Goal: Task Accomplishment & Management: Manage account settings

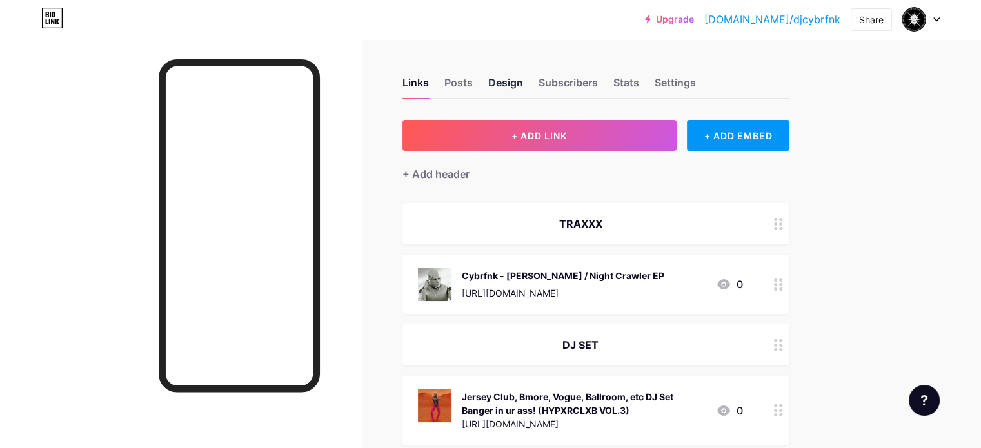
click at [523, 86] on div "Design" at bounding box center [505, 86] width 35 height 23
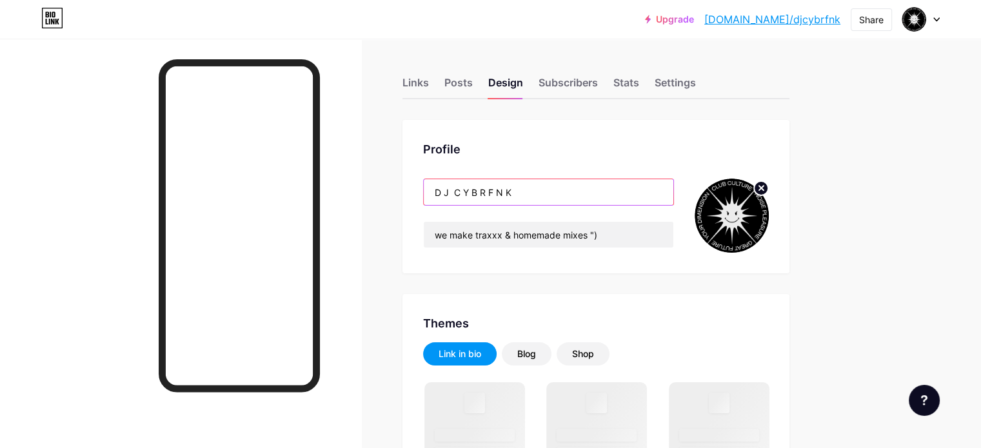
drag, startPoint x: 564, startPoint y: 192, endPoint x: 472, endPoint y: 186, distance: 92.4
click at [472, 186] on div "Profile D J C Y B R F N K we make traxxx & homemade mixes ")" at bounding box center [596, 197] width 387 height 154
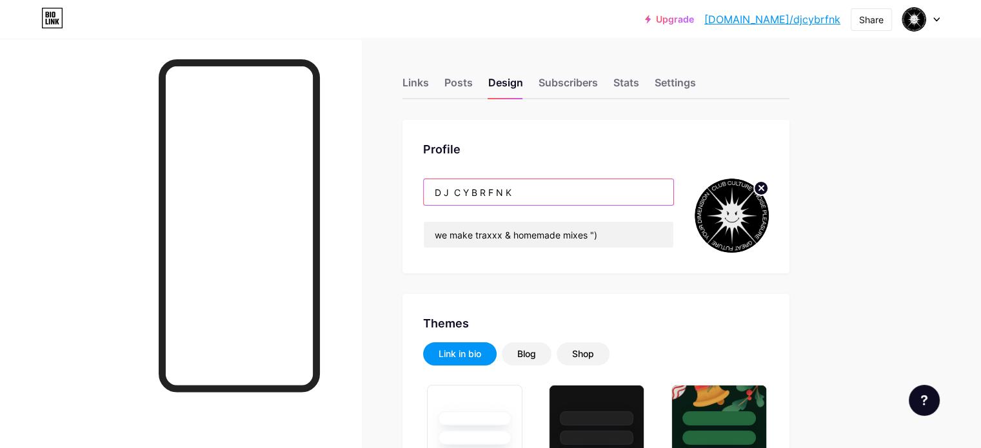
type input "S"
type input "#000000"
type input "#292929"
type input "#dedede"
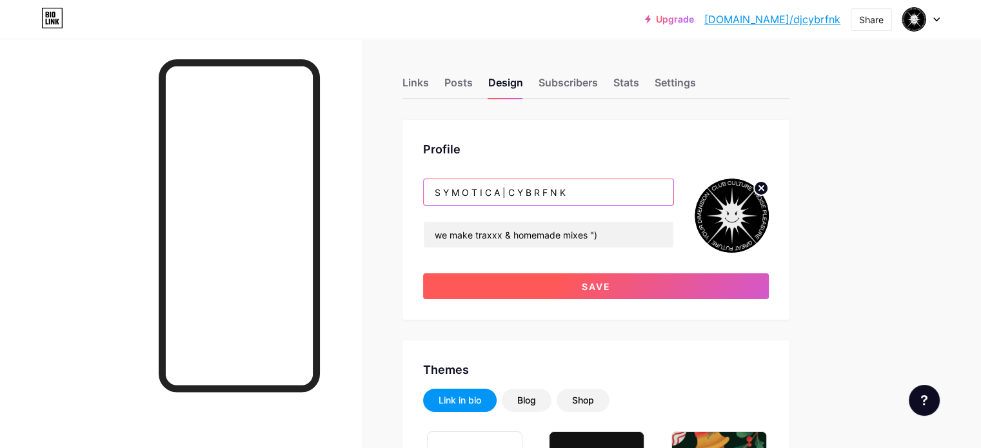
type input "S Y M O T I C A | C Y B R F N K"
click at [611, 284] on span "Save" at bounding box center [596, 286] width 29 height 11
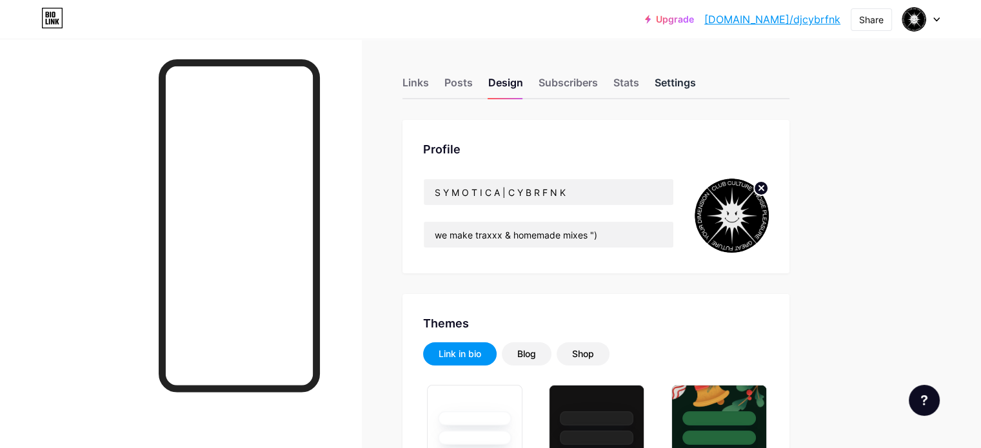
click at [696, 82] on div "Settings" at bounding box center [675, 86] width 41 height 23
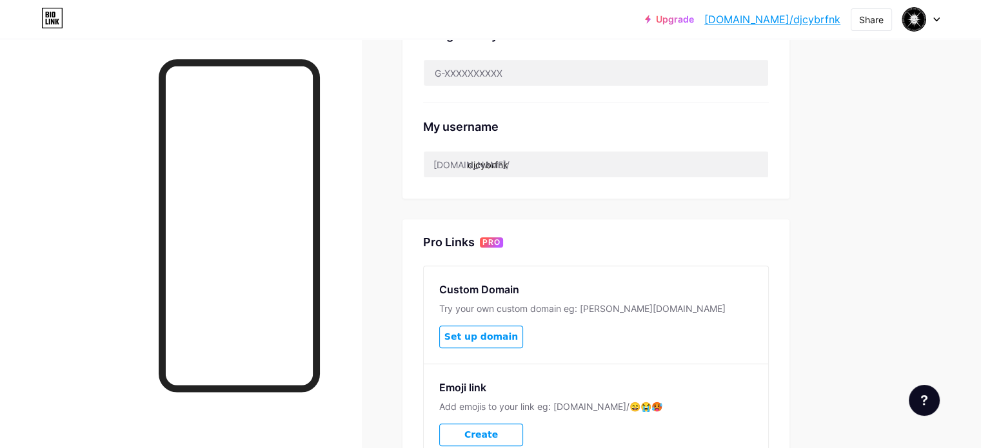
scroll to position [452, 0]
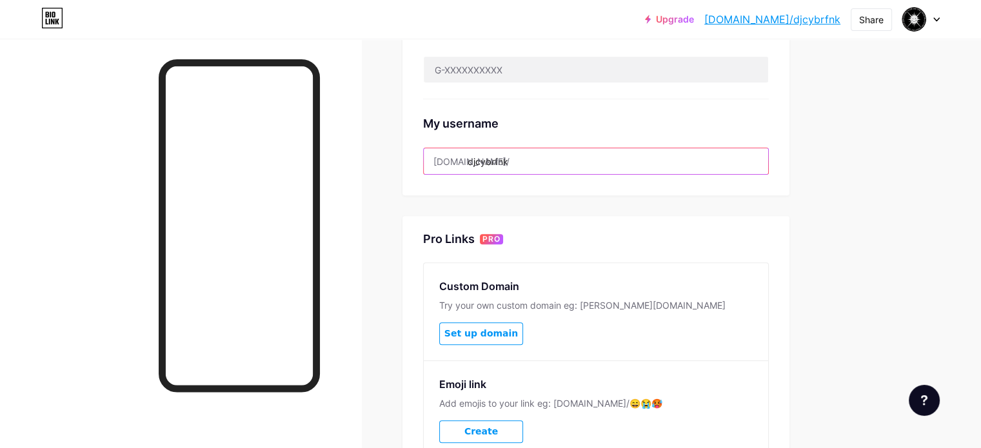
drag, startPoint x: 573, startPoint y: 159, endPoint x: 521, endPoint y: 181, distance: 55.8
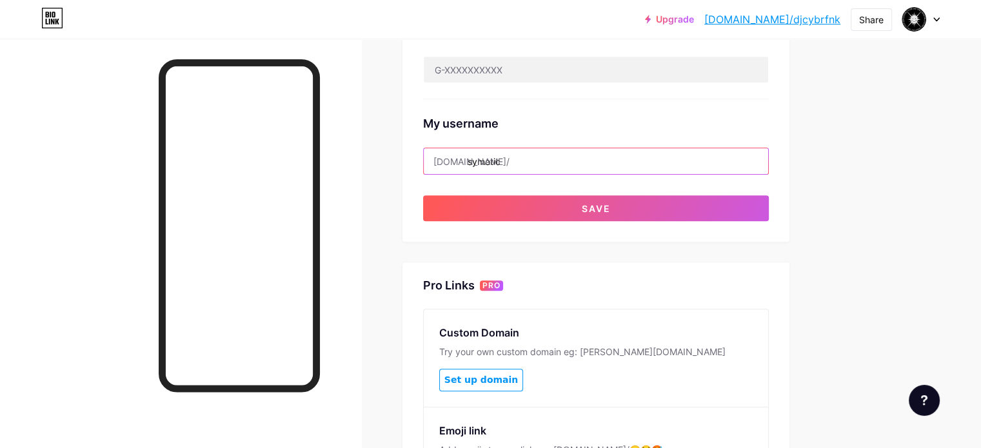
type input "symotica"
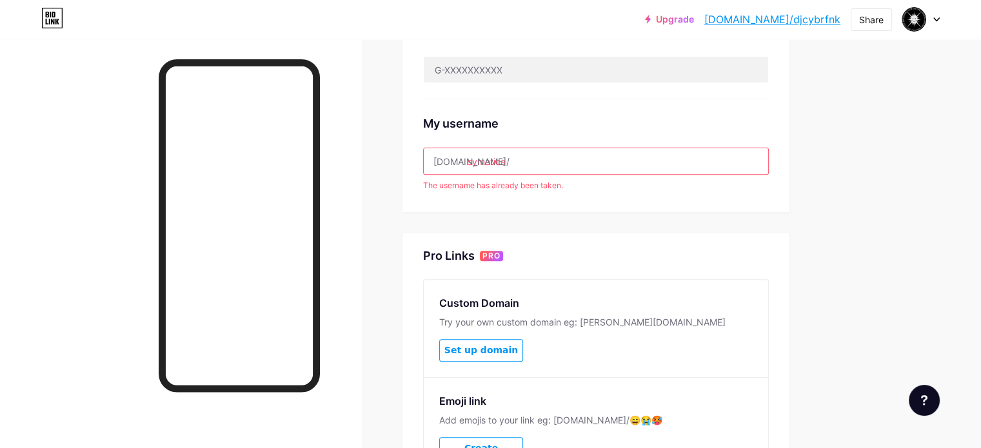
drag, startPoint x: 568, startPoint y: 162, endPoint x: 508, endPoint y: 163, distance: 59.3
click at [508, 163] on div "bio.link/ symotica" at bounding box center [596, 161] width 346 height 27
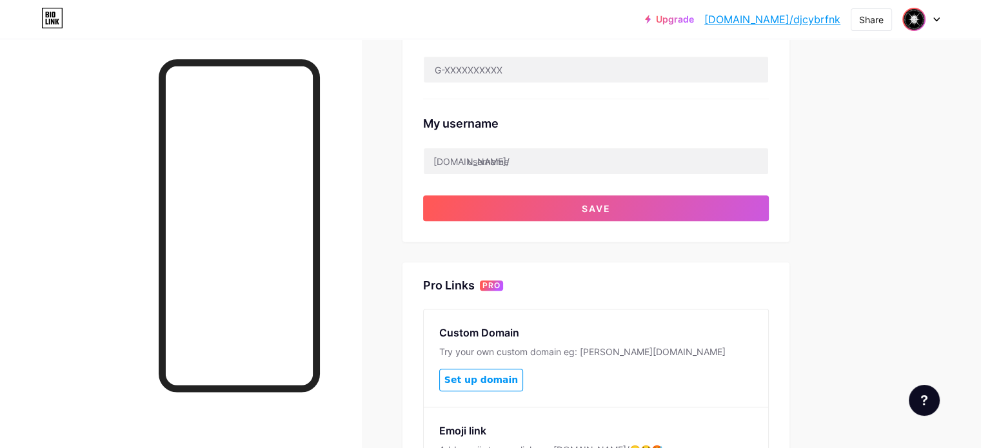
click at [919, 23] on img at bounding box center [914, 19] width 21 height 21
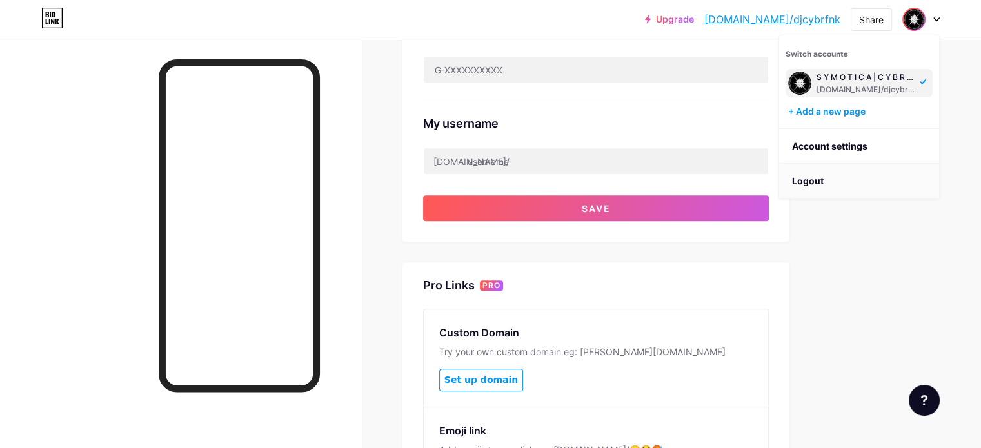
click at [848, 183] on li "Logout" at bounding box center [859, 181] width 160 height 35
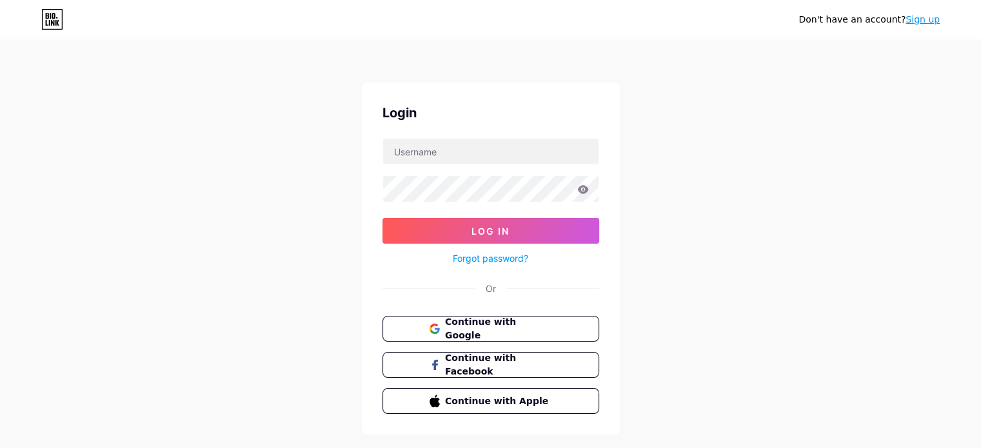
type input "hyprfnk"
click at [582, 188] on icon at bounding box center [582, 189] width 11 height 8
drag, startPoint x: 433, startPoint y: 152, endPoint x: 371, endPoint y: 150, distance: 62.6
click at [371, 150] on div "Login hyprfnk Log In Forgot password? Or Continue with Google Continue with Fac…" at bounding box center [491, 259] width 258 height 352
click at [581, 189] on icon at bounding box center [582, 189] width 11 height 8
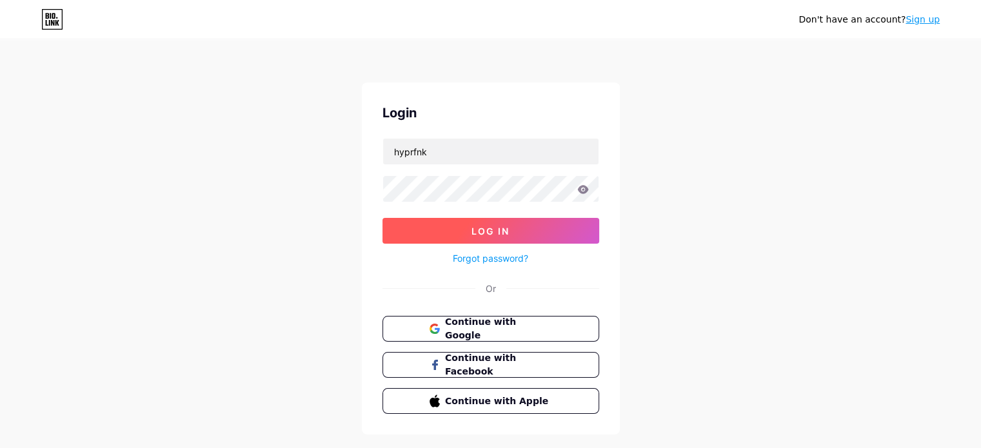
click at [507, 230] on span "Log In" at bounding box center [491, 231] width 38 height 11
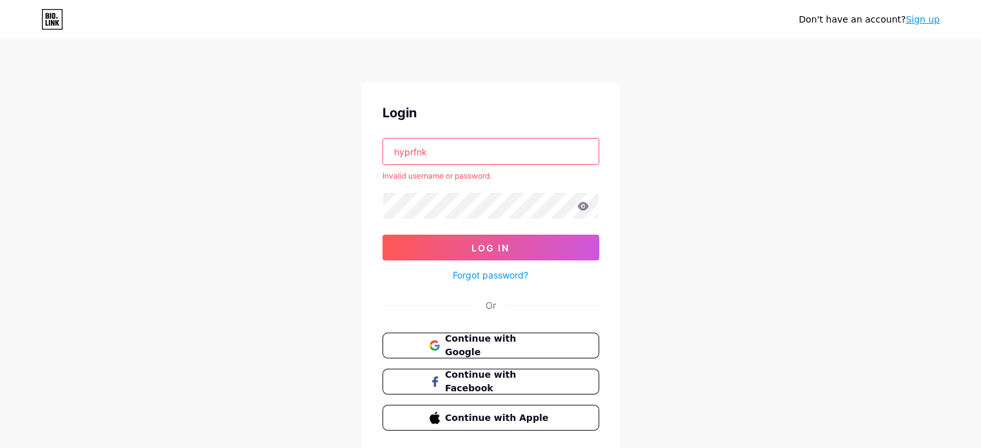
click at [431, 147] on input "hyprfnk" at bounding box center [490, 152] width 215 height 26
click at [681, 229] on div "Don't have an account? Sign up Login hyprfnk Invalid username or password. Log …" at bounding box center [490, 246] width 981 height 493
drag, startPoint x: 425, startPoint y: 150, endPoint x: 366, endPoint y: 172, distance: 62.9
click at [366, 172] on div "Login hyprfnk Invalid username or password. Log In Forgot password? Or Continue…" at bounding box center [491, 267] width 258 height 369
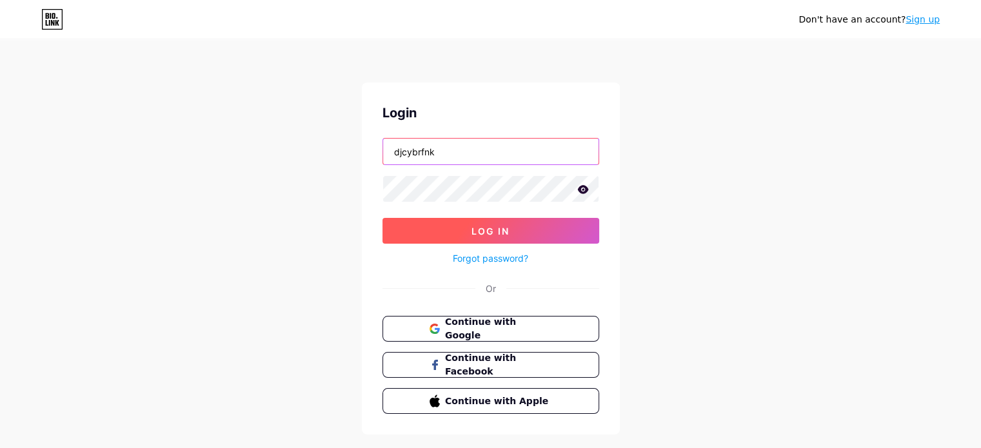
type input "djcybrfnk"
click at [452, 234] on button "Log In" at bounding box center [491, 231] width 217 height 26
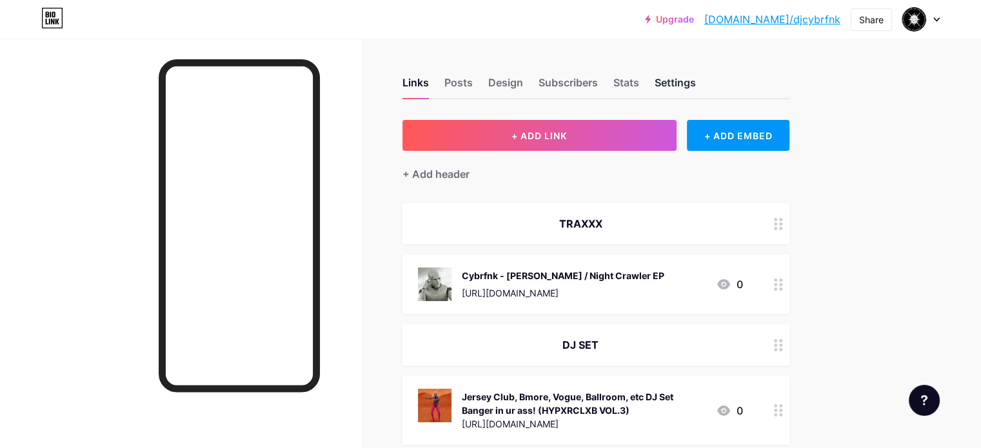
click at [696, 81] on div "Settings" at bounding box center [675, 86] width 41 height 23
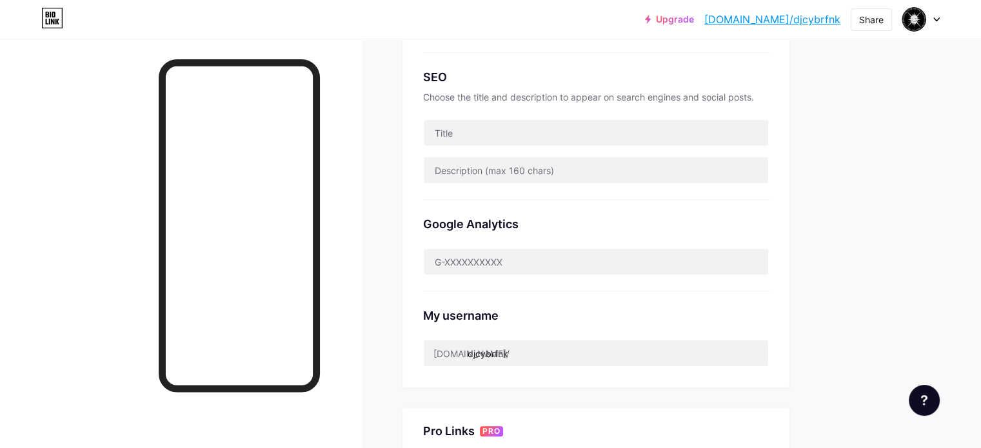
scroll to position [260, 0]
drag, startPoint x: 568, startPoint y: 349, endPoint x: 514, endPoint y: 364, distance: 55.7
click at [514, 364] on div "Preferred link This is an aesthetic choice. Both links are usable. bio.link/ dj…" at bounding box center [596, 123] width 387 height 527
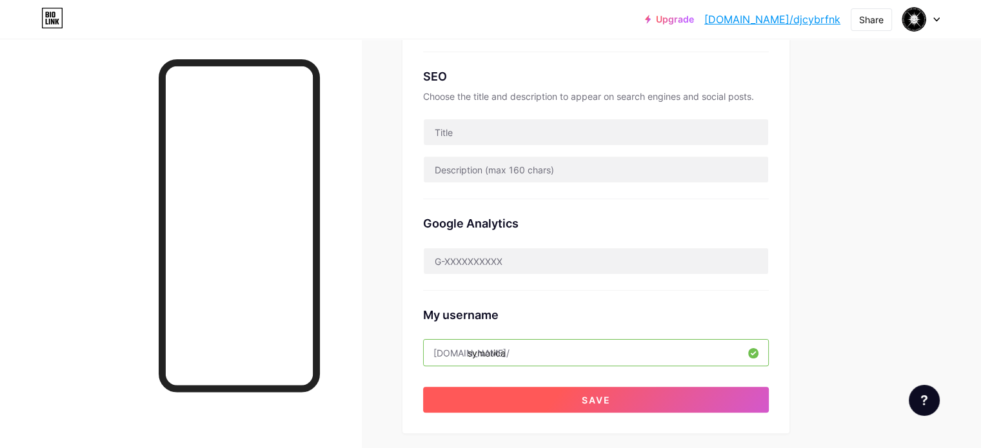
type input "symotica"
click at [583, 397] on button "Save" at bounding box center [596, 400] width 346 height 26
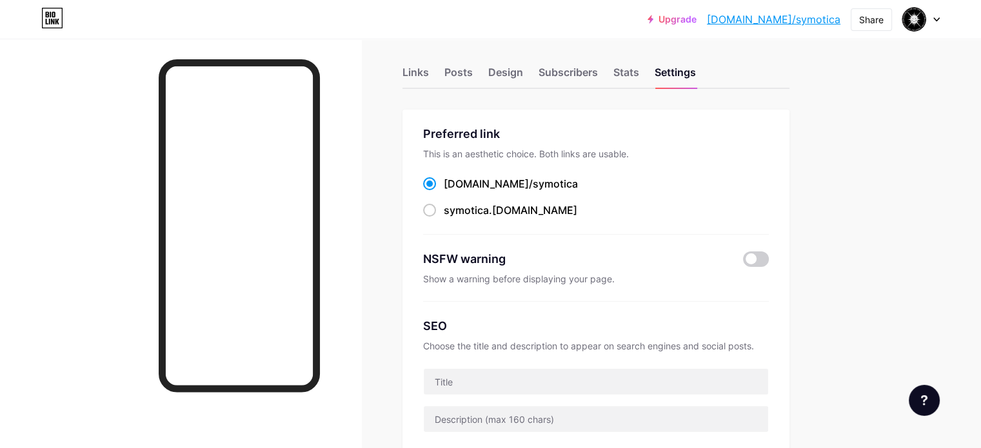
scroll to position [0, 0]
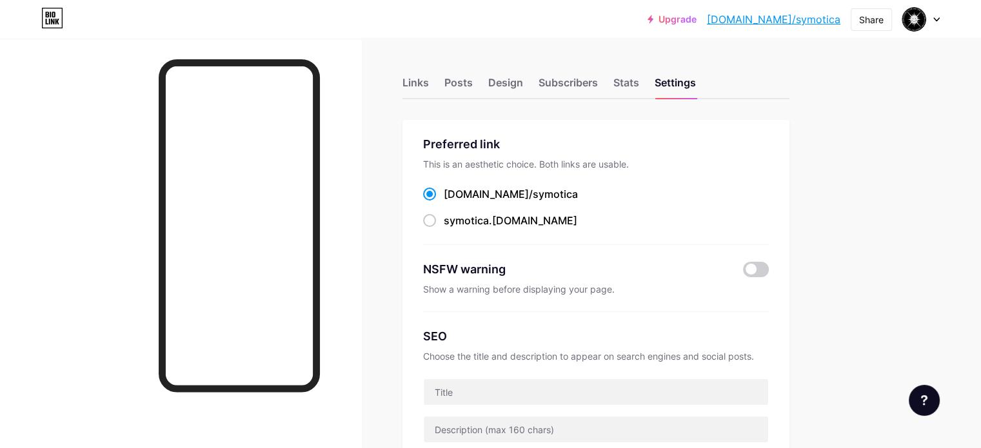
click at [813, 19] on link "[DOMAIN_NAME]/symotica" at bounding box center [774, 19] width 134 height 15
click at [523, 84] on div "Design" at bounding box center [505, 86] width 35 height 23
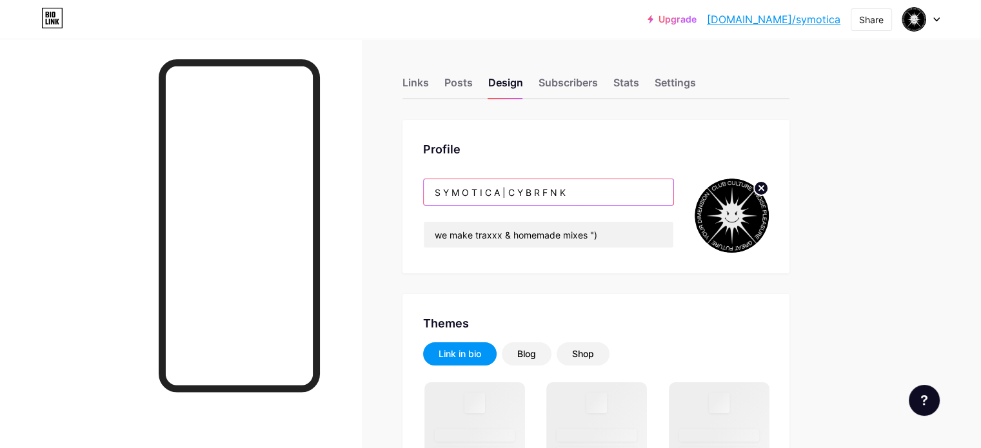
drag, startPoint x: 622, startPoint y: 192, endPoint x: 455, endPoint y: 186, distance: 166.5
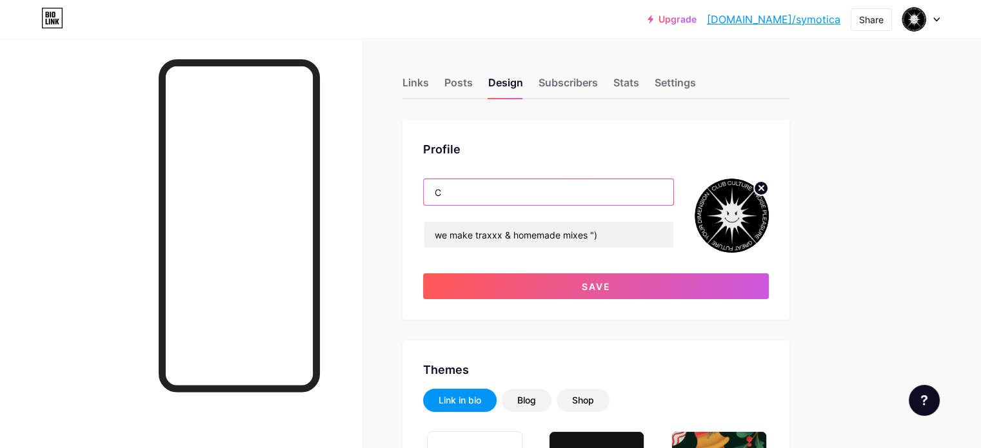
type input "CY"
type input "#000000"
type input "#292929"
type input "#dedede"
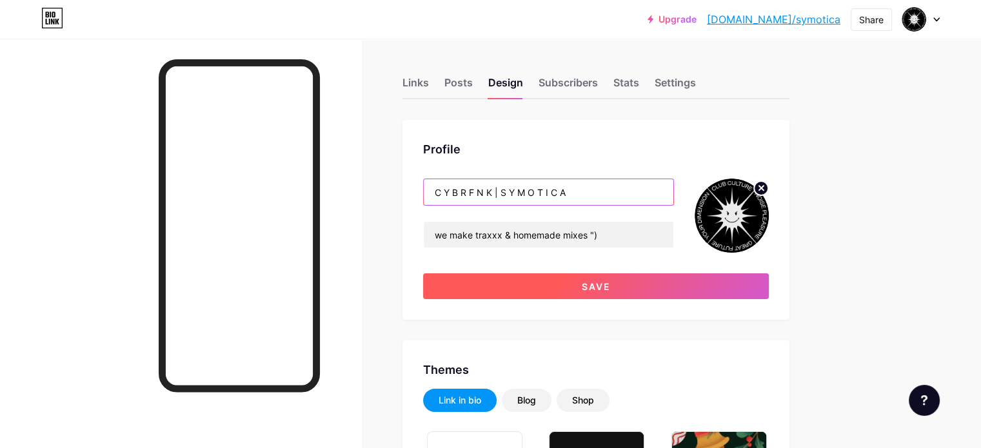
type input "C Y B R F N K | S Y M O T I C A"
click at [579, 286] on button "Save" at bounding box center [596, 287] width 346 height 26
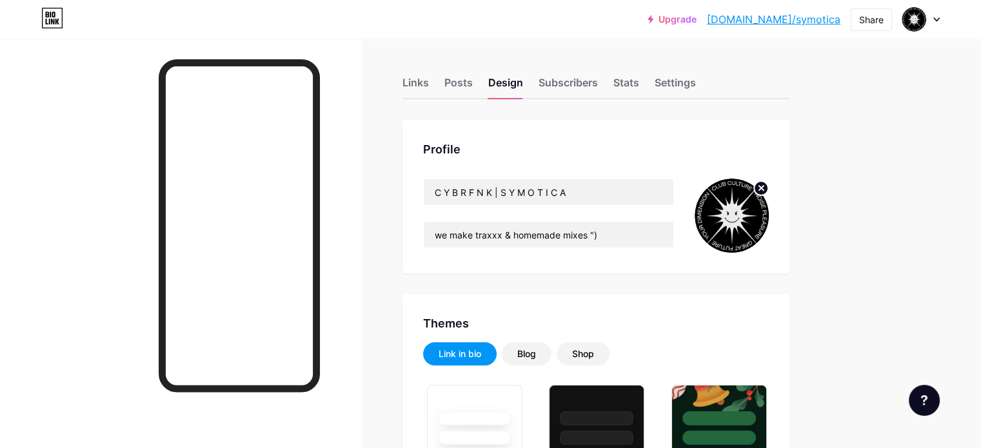
click at [54, 76] on div at bounding box center [180, 263] width 361 height 448
click at [429, 82] on div "Links" at bounding box center [416, 86] width 26 height 23
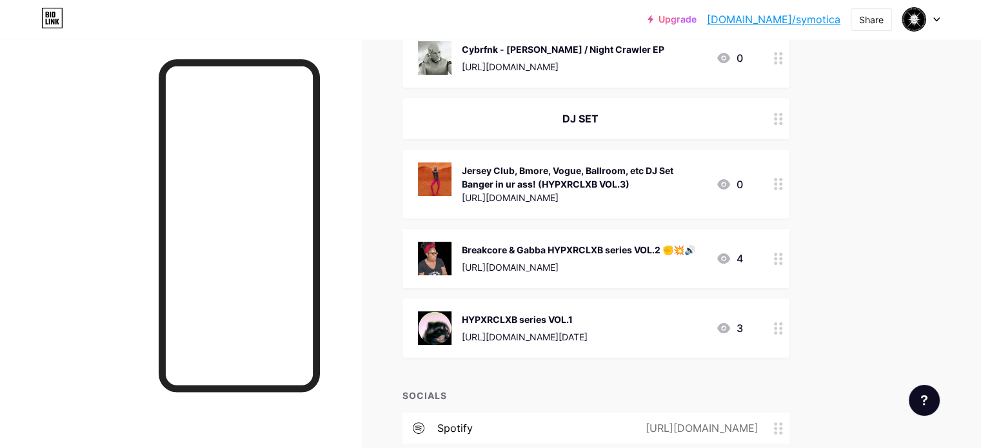
scroll to position [194, 0]
